Goal: Find contact information: Find contact information

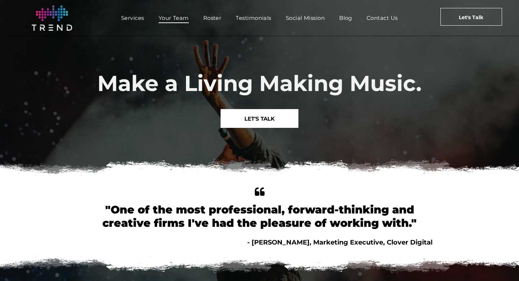
click at [166, 23] on nav "Services Your Team Roster Testimonials Social Mission Blog Contact Us" at bounding box center [259, 18] width 331 height 16
click at [170, 19] on span "Your Team" at bounding box center [174, 18] width 30 height 10
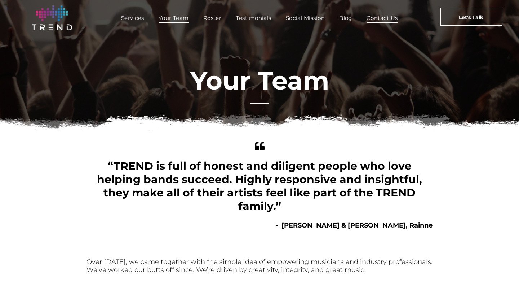
click at [386, 20] on span "Contact Us" at bounding box center [382, 18] width 31 height 10
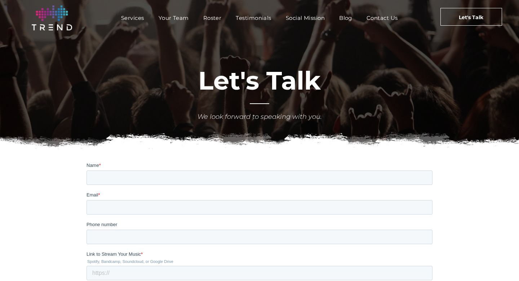
click at [63, 23] on img at bounding box center [52, 17] width 40 height 25
